Goal: Task Accomplishment & Management: Manage account settings

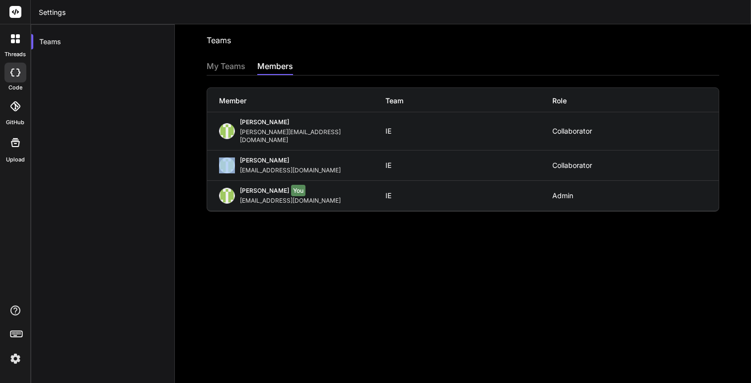
click at [579, 130] on div "Collaborator" at bounding box center [636, 131] width 166 height 8
click at [230, 64] on div "My Teams" at bounding box center [226, 67] width 39 height 14
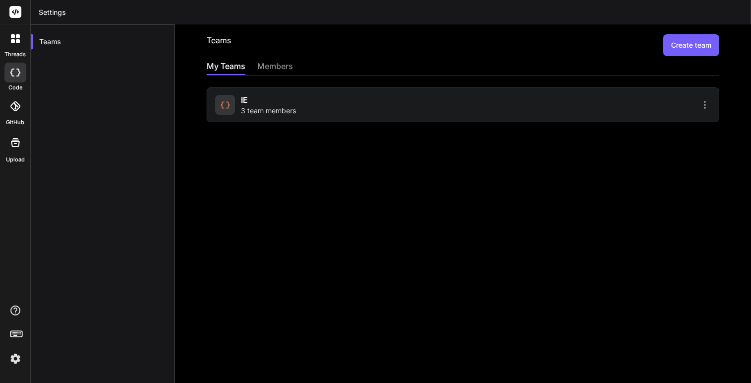
click at [281, 100] on div "IE 3 team members" at bounding box center [268, 105] width 55 height 22
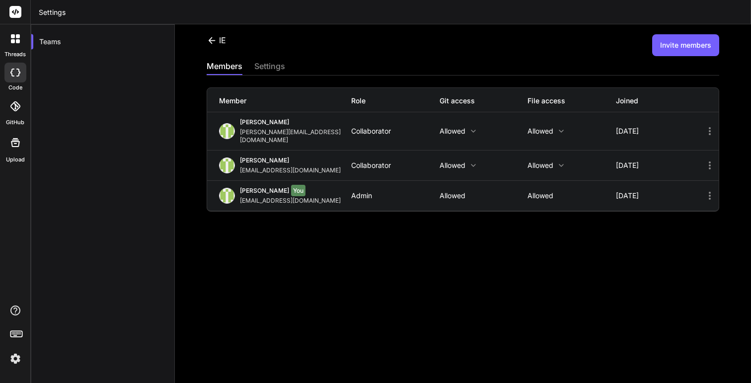
click at [712, 160] on icon at bounding box center [710, 166] width 12 height 12
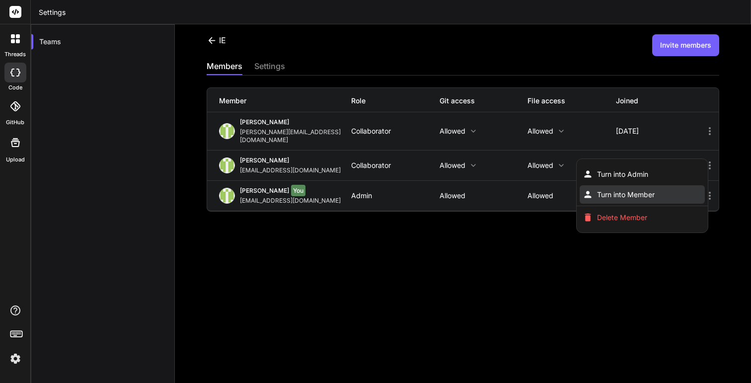
click at [646, 190] on span "Turn into Member" at bounding box center [626, 195] width 58 height 10
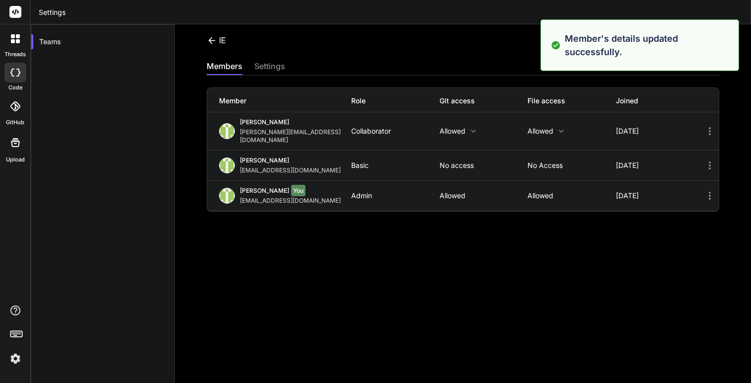
click at [710, 127] on icon at bounding box center [710, 131] width 2 height 8
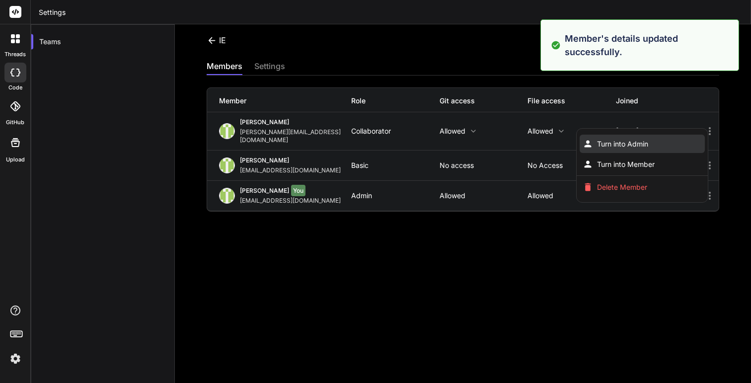
click at [671, 138] on li "Turn into Admin" at bounding box center [642, 144] width 125 height 18
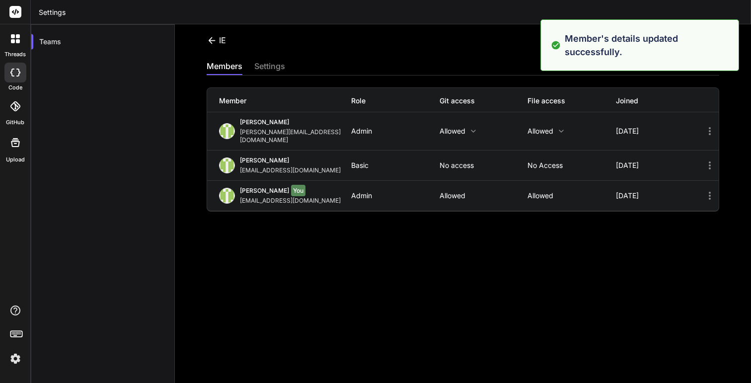
click at [704, 160] on icon at bounding box center [710, 166] width 12 height 12
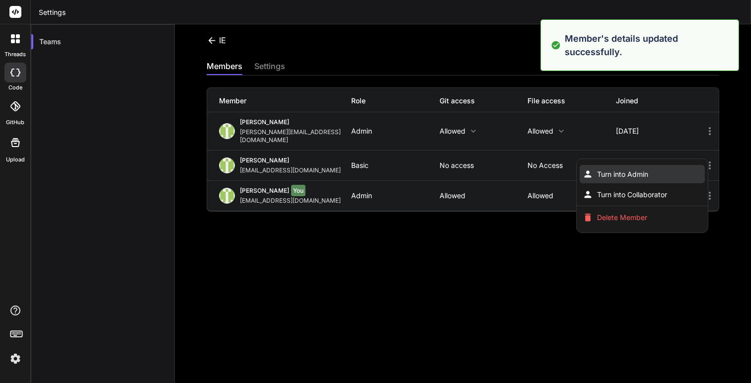
click at [661, 165] on li "Turn into Admin" at bounding box center [642, 174] width 125 height 18
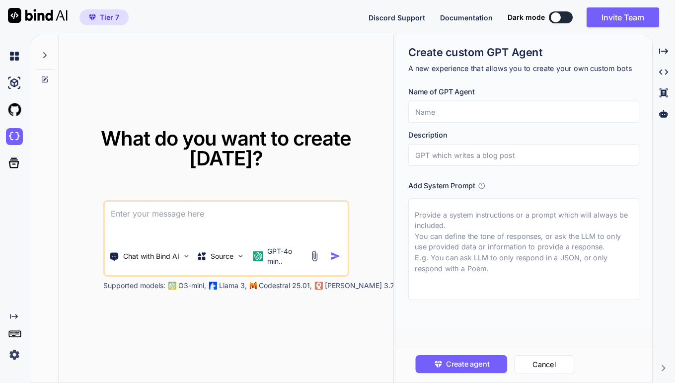
type textarea "x"
